Goal: Task Accomplishment & Management: Use online tool/utility

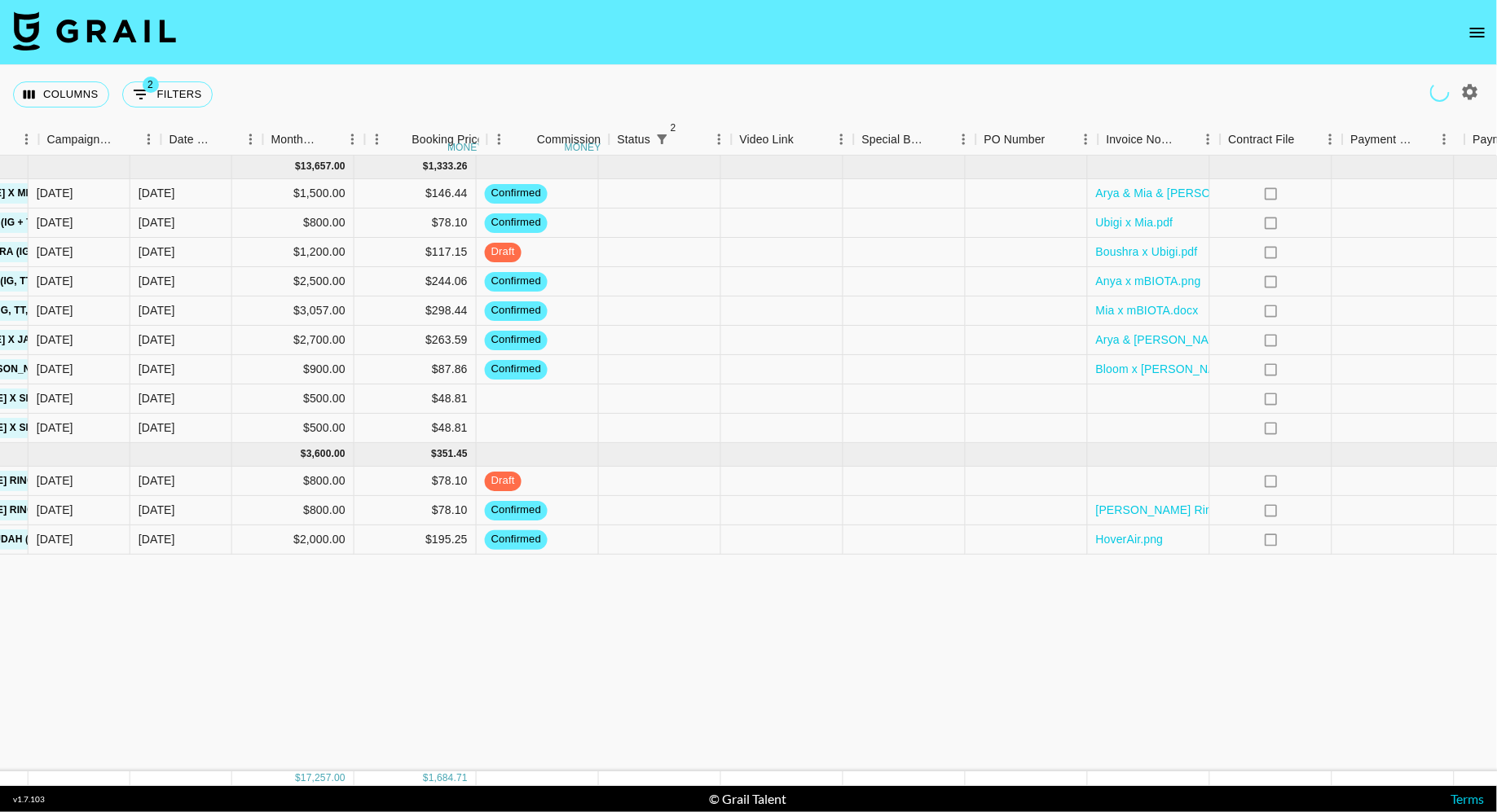
scroll to position [0, 1025]
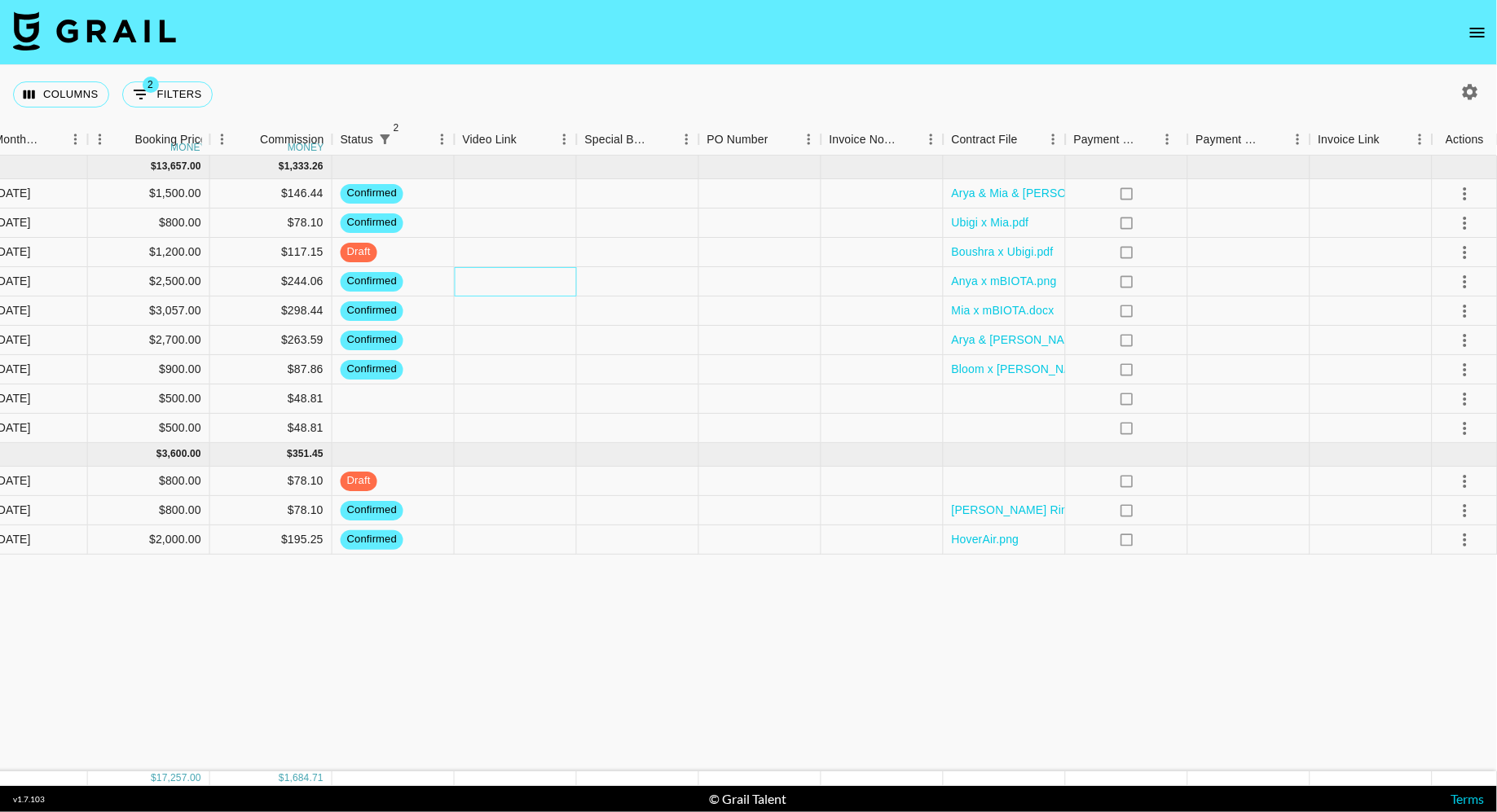
click at [526, 281] on div at bounding box center [516, 281] width 122 height 29
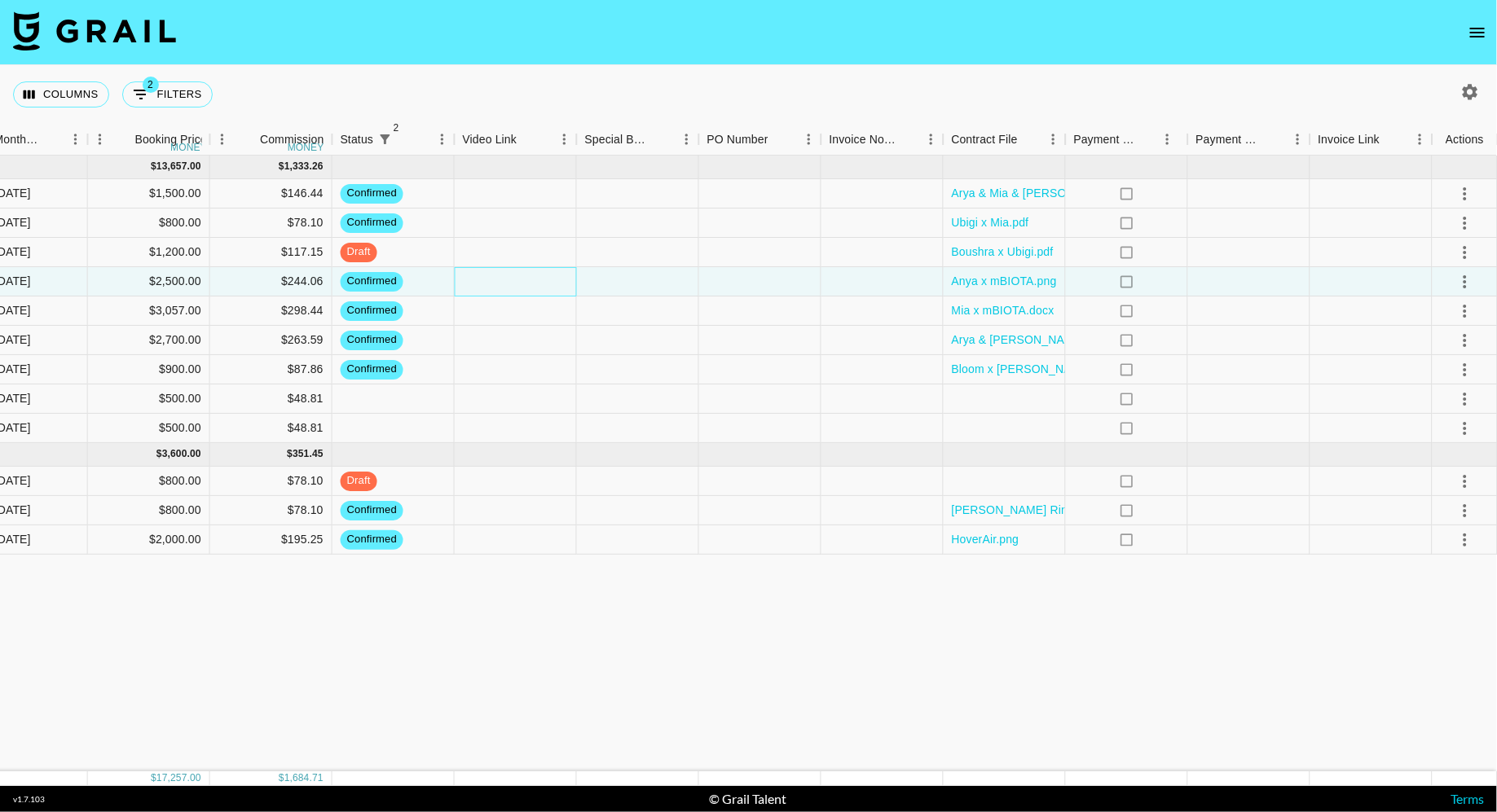
click at [526, 281] on div at bounding box center [516, 281] width 122 height 29
type input "[URL][DOMAIN_NAME]"
click at [657, 276] on div at bounding box center [638, 281] width 122 height 29
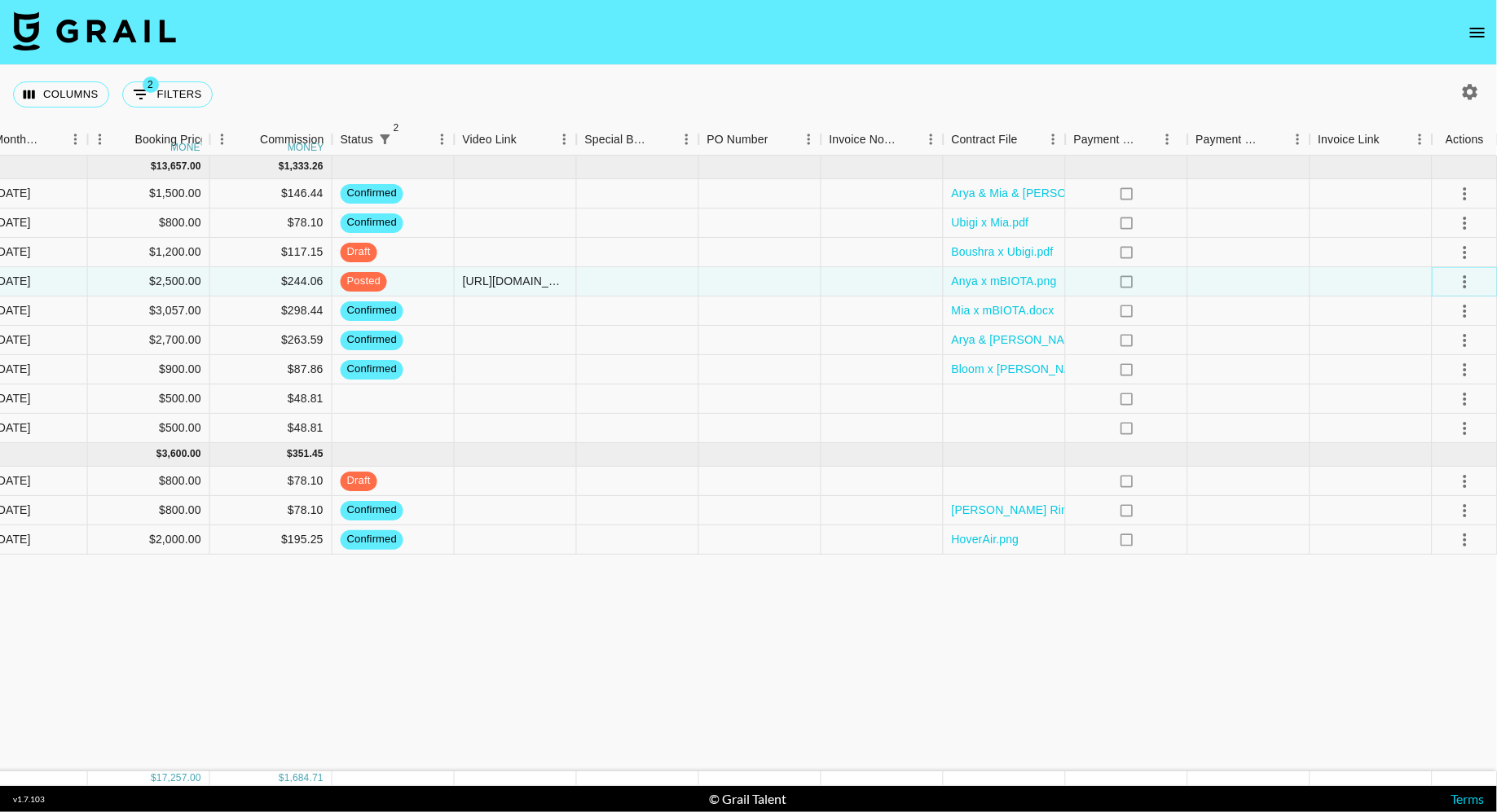
click at [1470, 281] on icon "select merge strategy" at bounding box center [1465, 281] width 20 height 20
click at [1449, 438] on div "Approve" at bounding box center [1430, 434] width 49 height 20
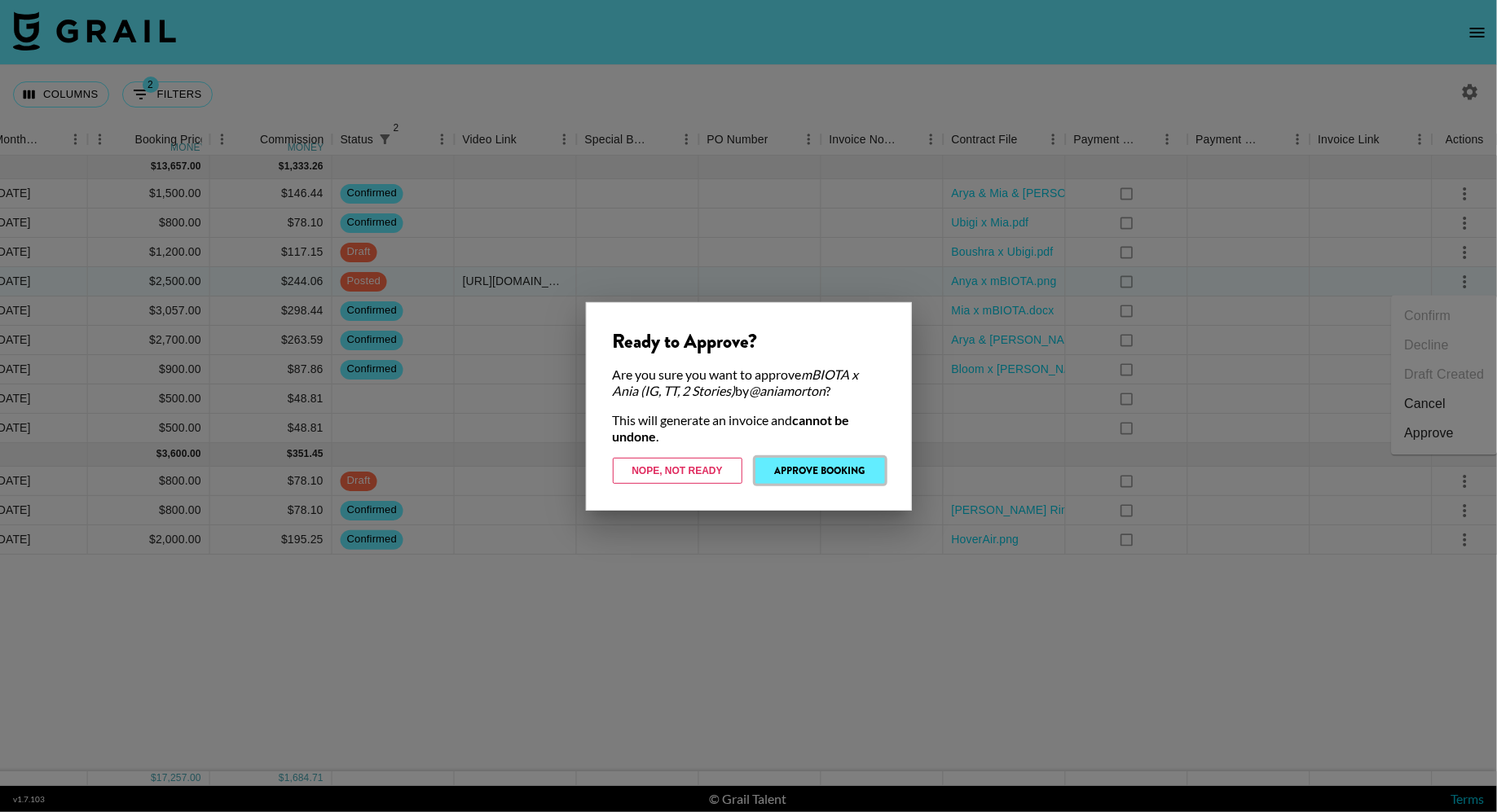
click at [819, 475] on button "Approve Booking" at bounding box center [820, 471] width 130 height 27
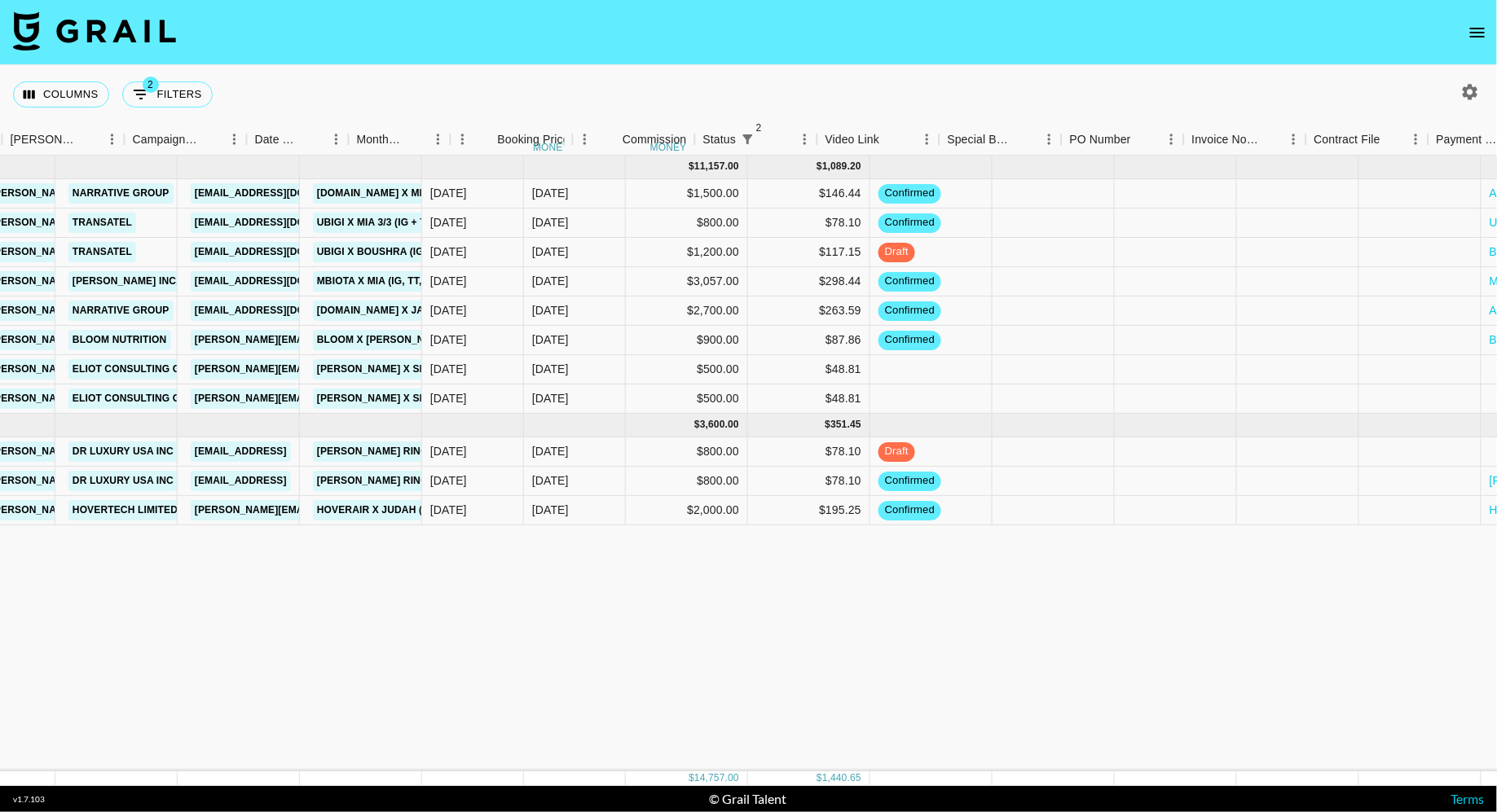
scroll to position [0, 164]
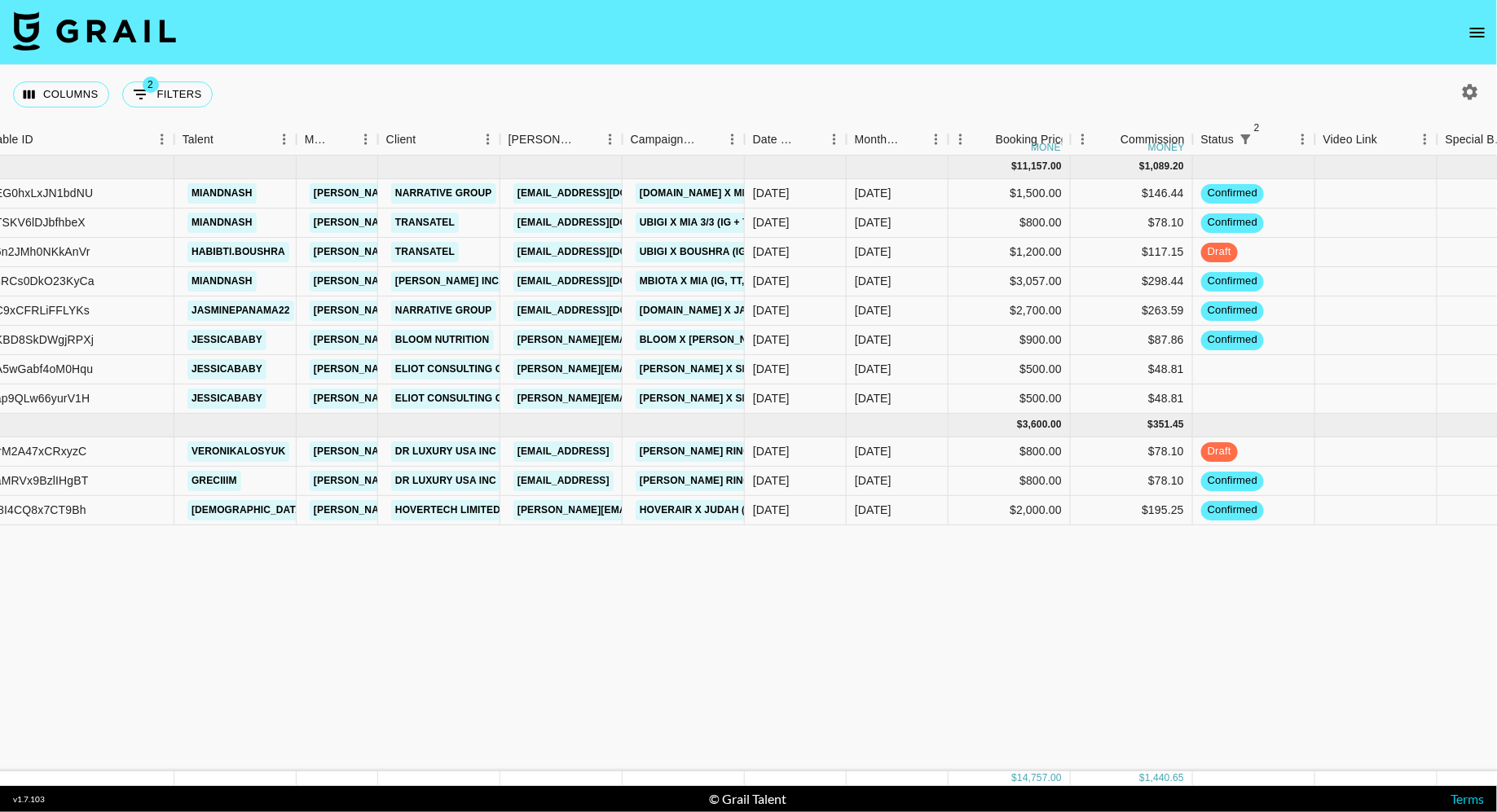
click at [194, 86] on button "2 Filters" at bounding box center [167, 95] width 90 height 27
select select "status"
select select "isNotAnyOf"
select select "status"
select select "not"
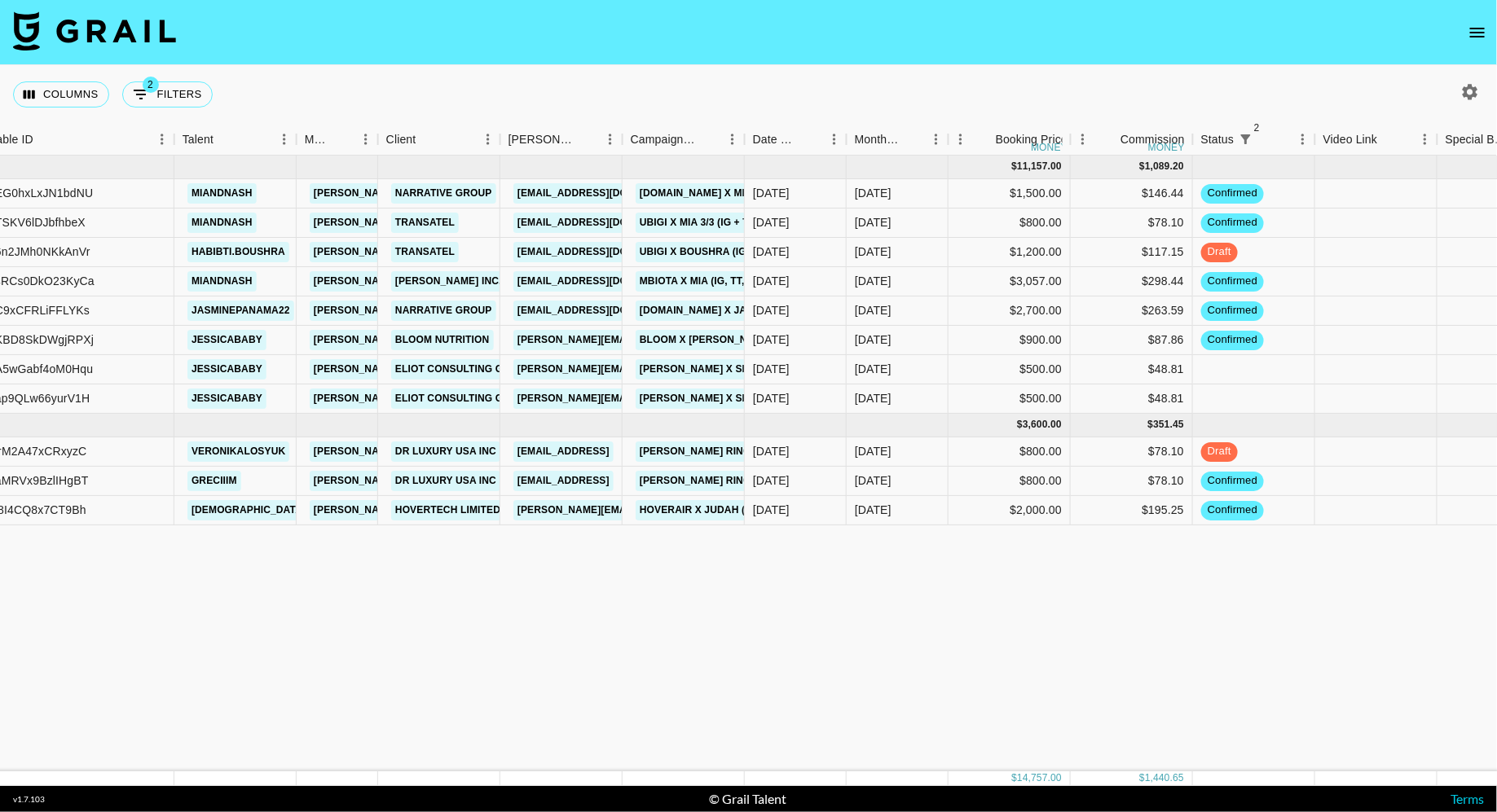
select select "approved"
select select "talentName"
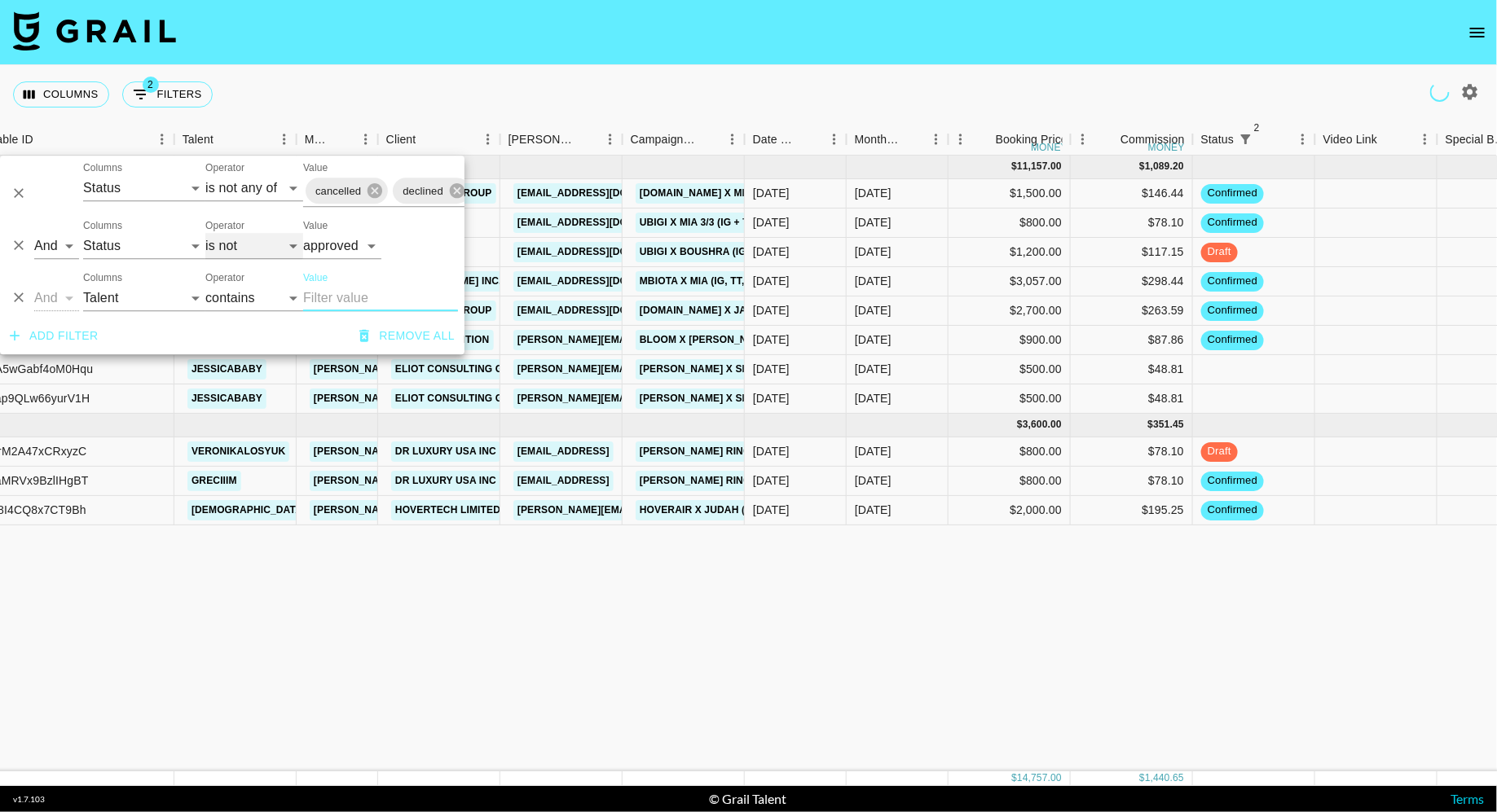
click at [259, 246] on select "is is not is any of is not any of" at bounding box center [254, 246] width 98 height 27
select select "is"
click at [206, 233] on select "is is not is any of is not any of" at bounding box center [254, 246] width 98 height 27
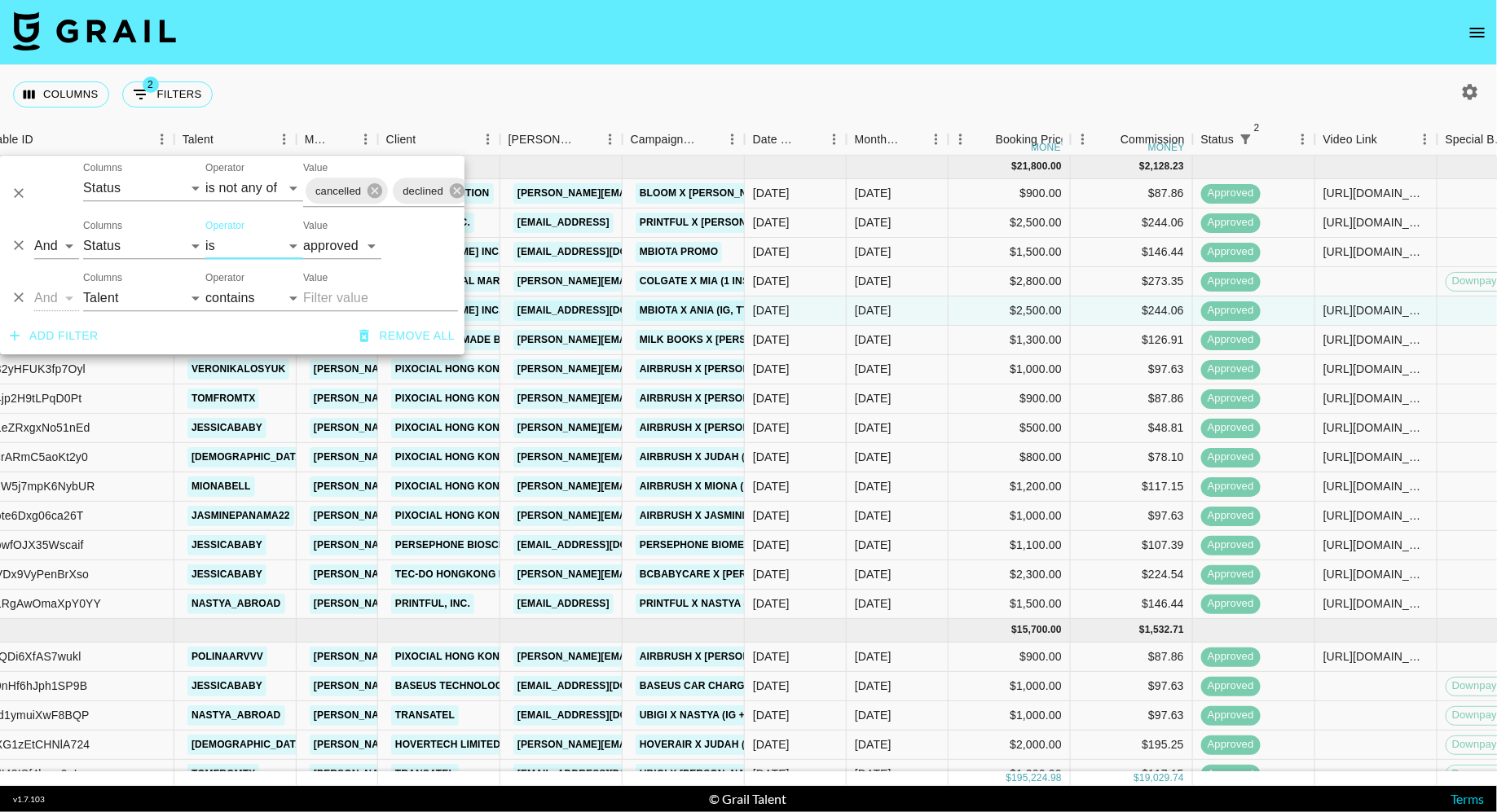
click at [618, 117] on div "Columns 2 Filters + Booking" at bounding box center [748, 95] width 1497 height 59
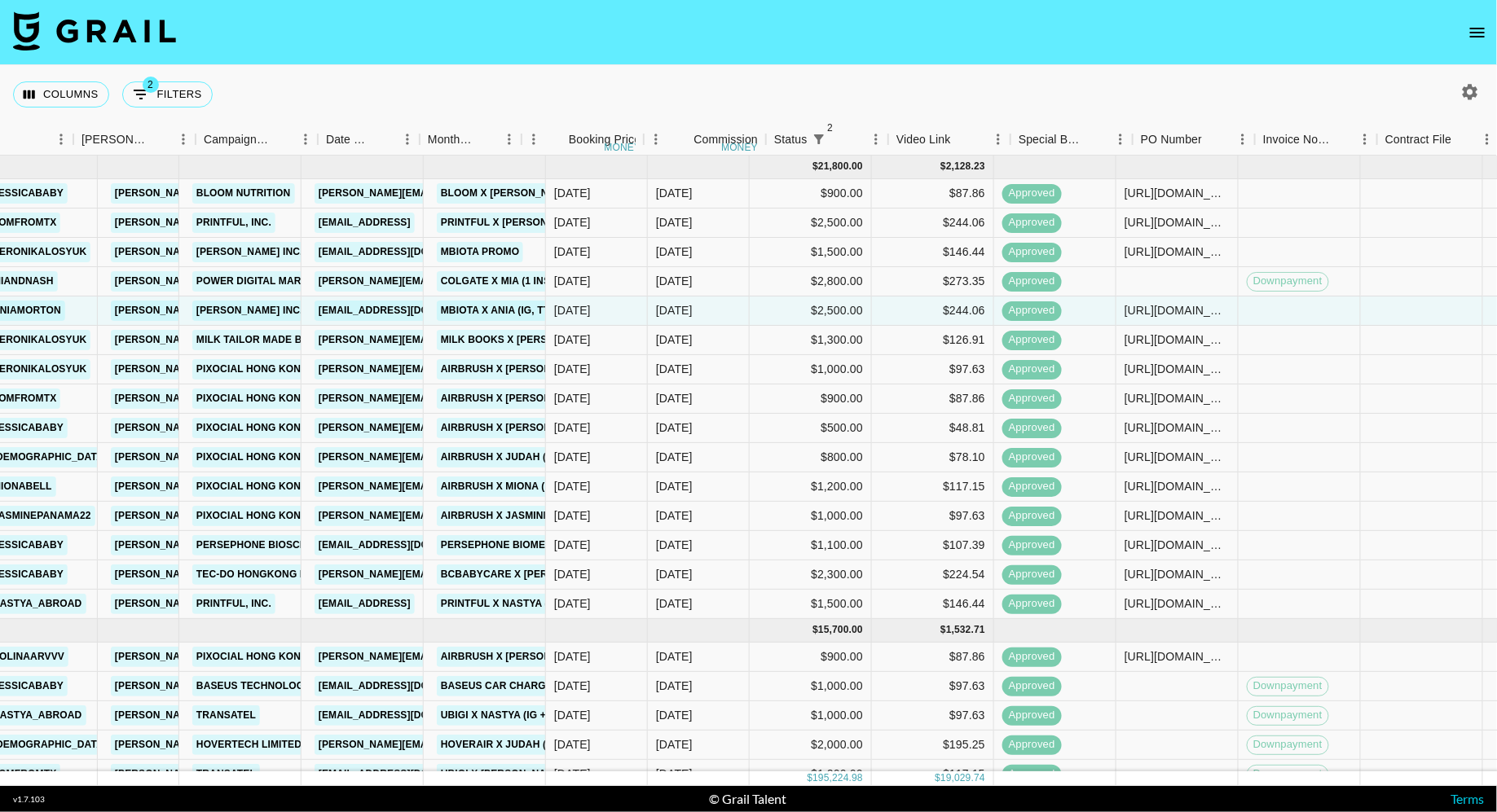
scroll to position [0, 1025]
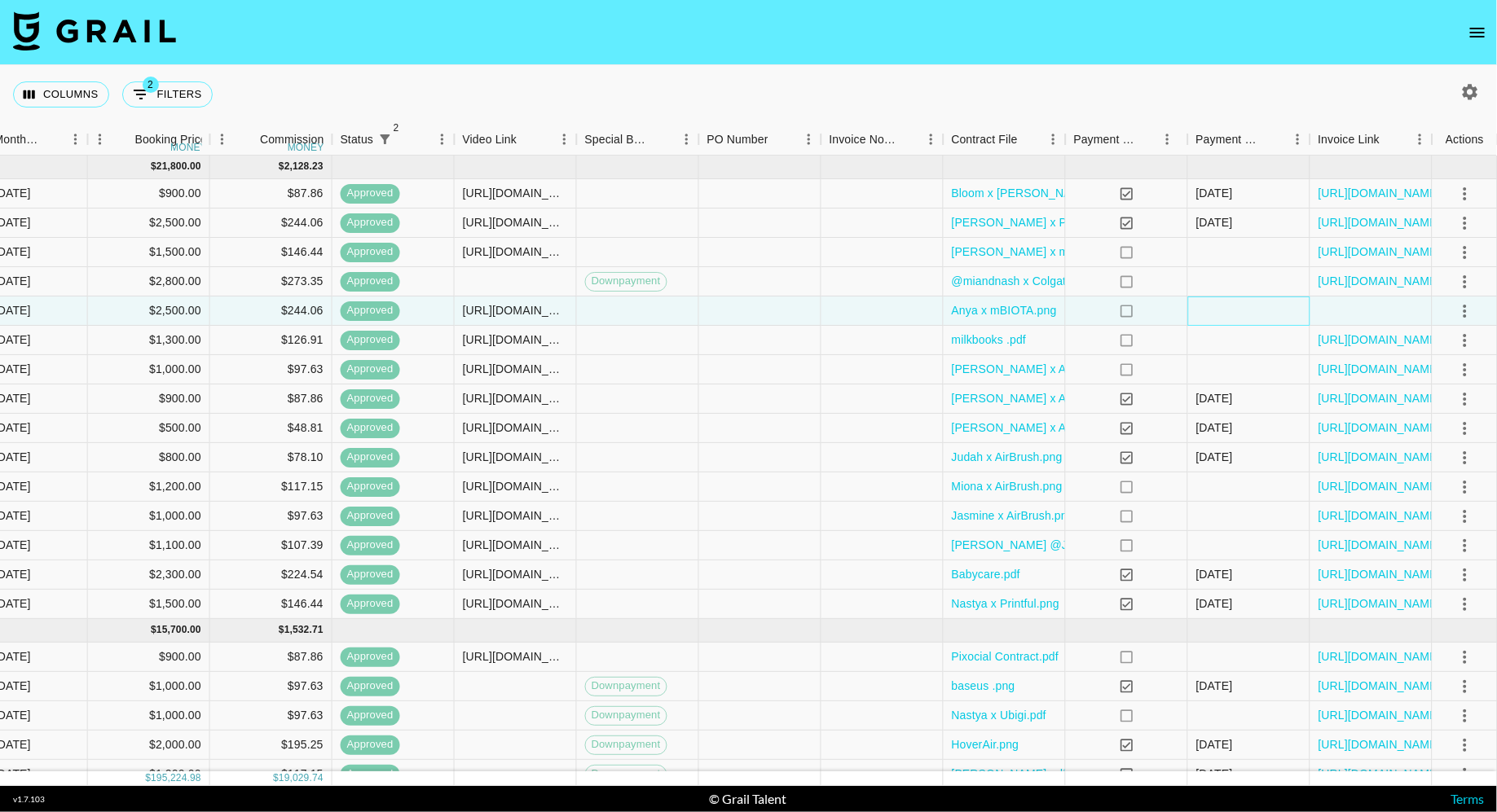
click at [1240, 310] on div at bounding box center [1249, 311] width 122 height 29
click at [1238, 284] on div at bounding box center [1249, 281] width 122 height 29
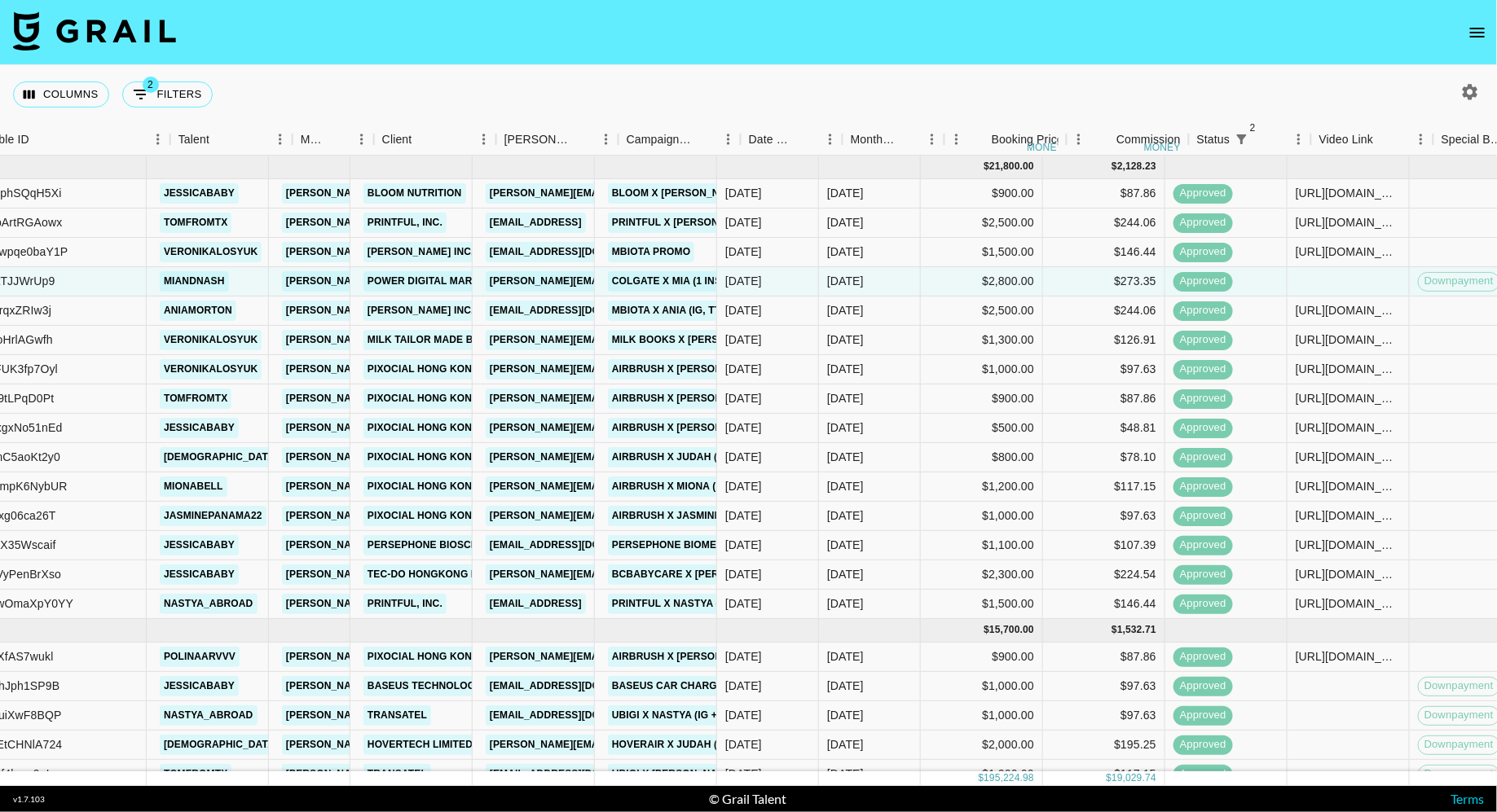
scroll to position [0, 0]
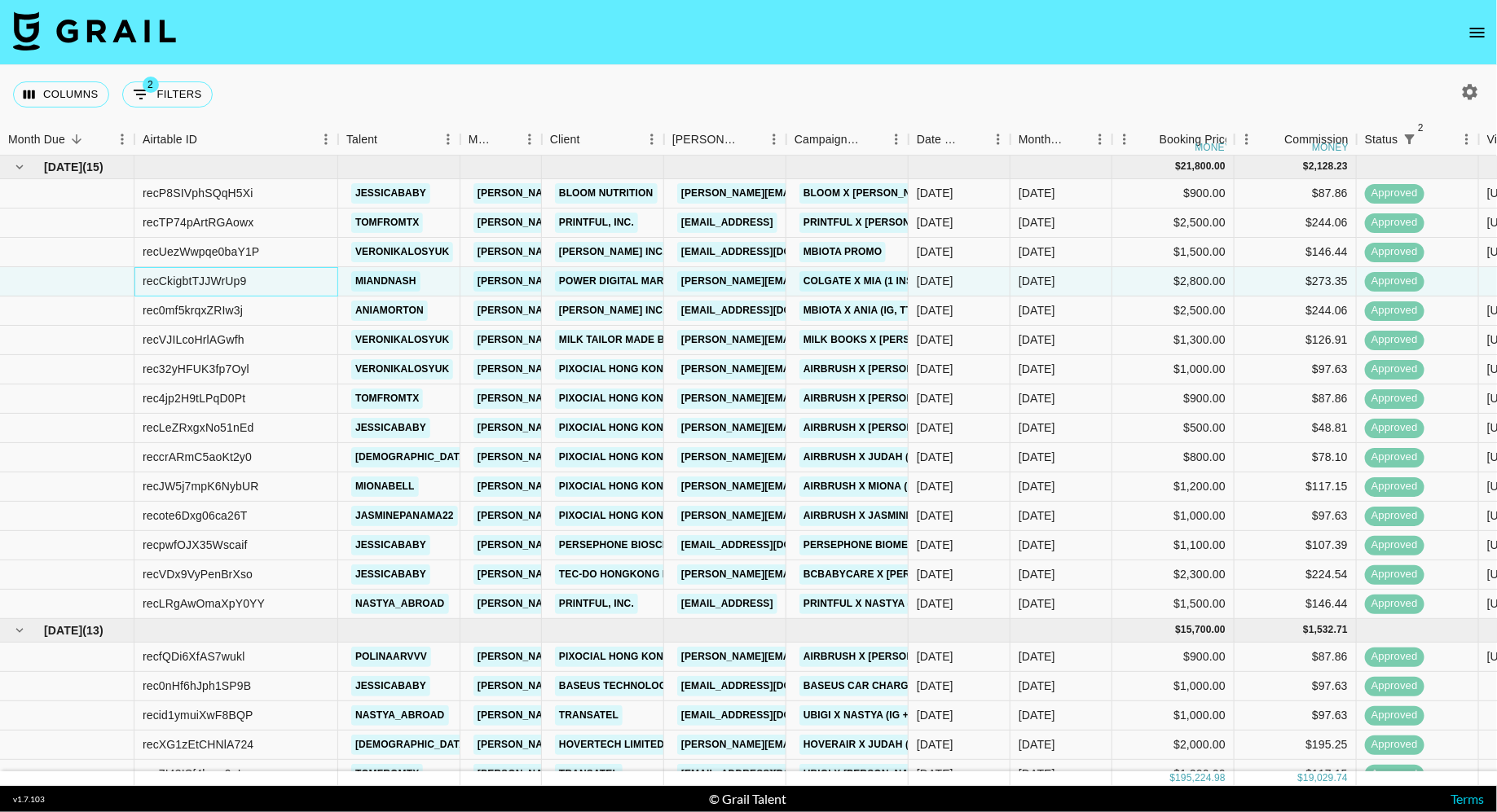
click at [278, 280] on div "recCkigbtTJJWrUp9" at bounding box center [236, 281] width 204 height 29
click at [737, 83] on div "Columns 2 Filters + Booking" at bounding box center [748, 95] width 1497 height 59
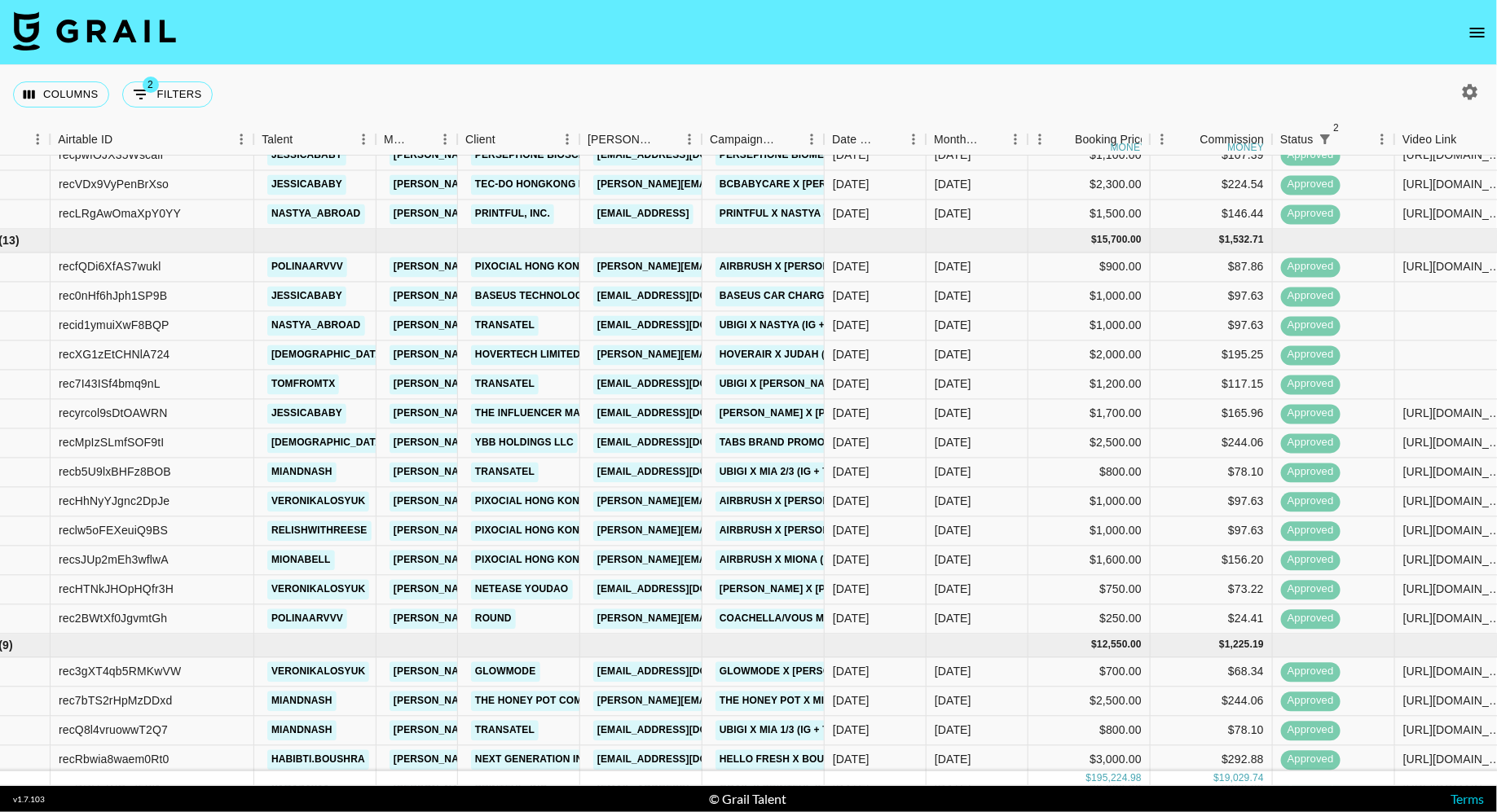
scroll to position [0, 84]
